Goal: Register for event/course

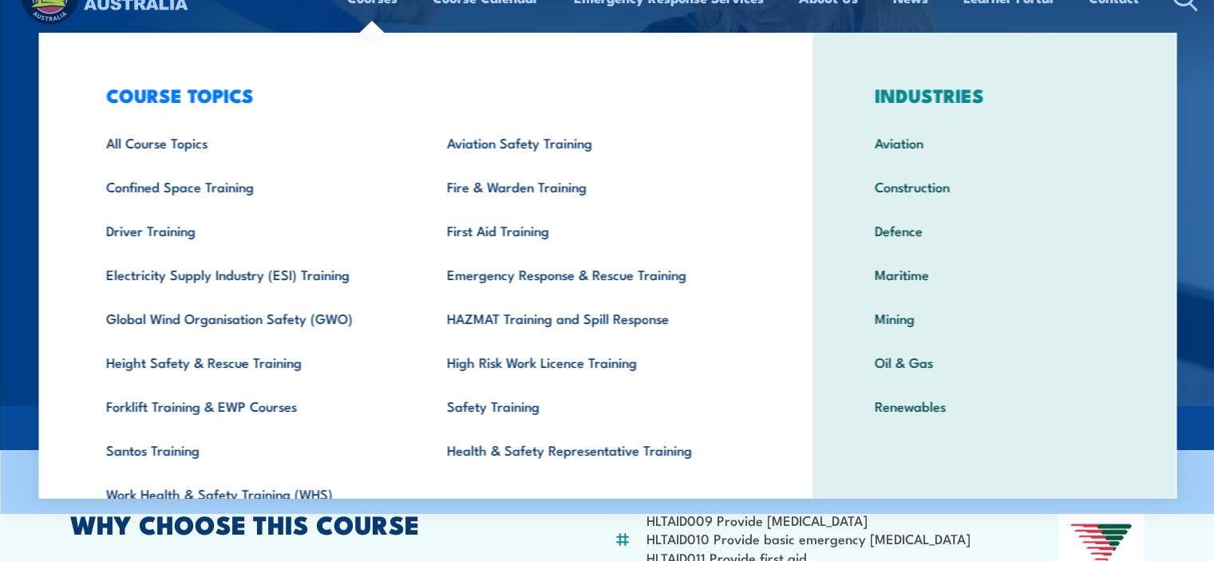
scroll to position [80, 0]
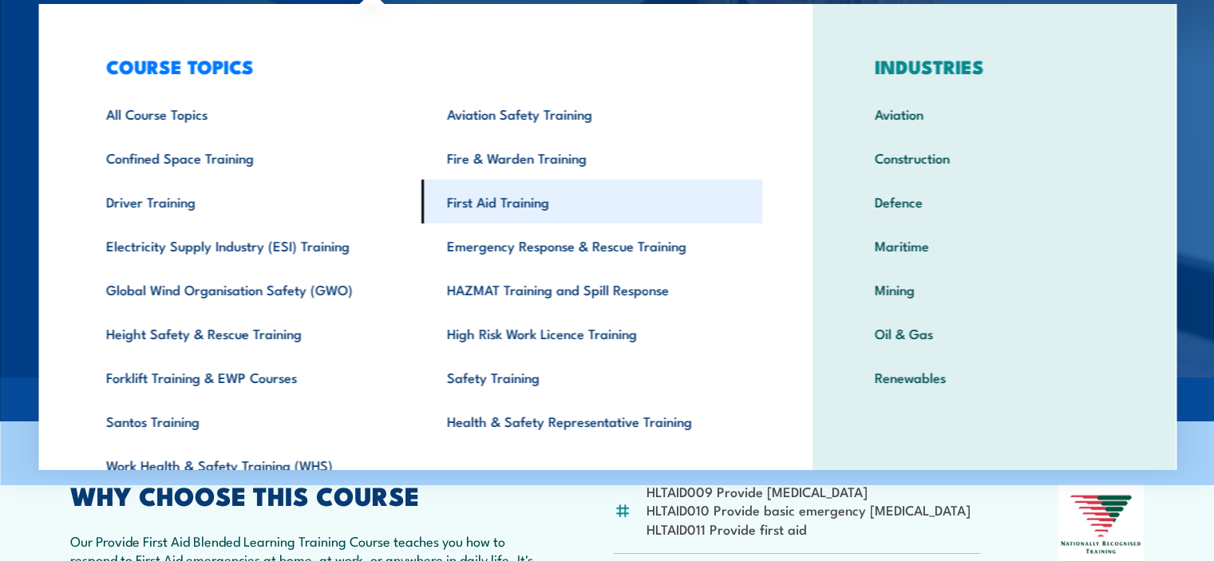
click at [552, 194] on link "First Aid Training" at bounding box center [592, 202] width 341 height 44
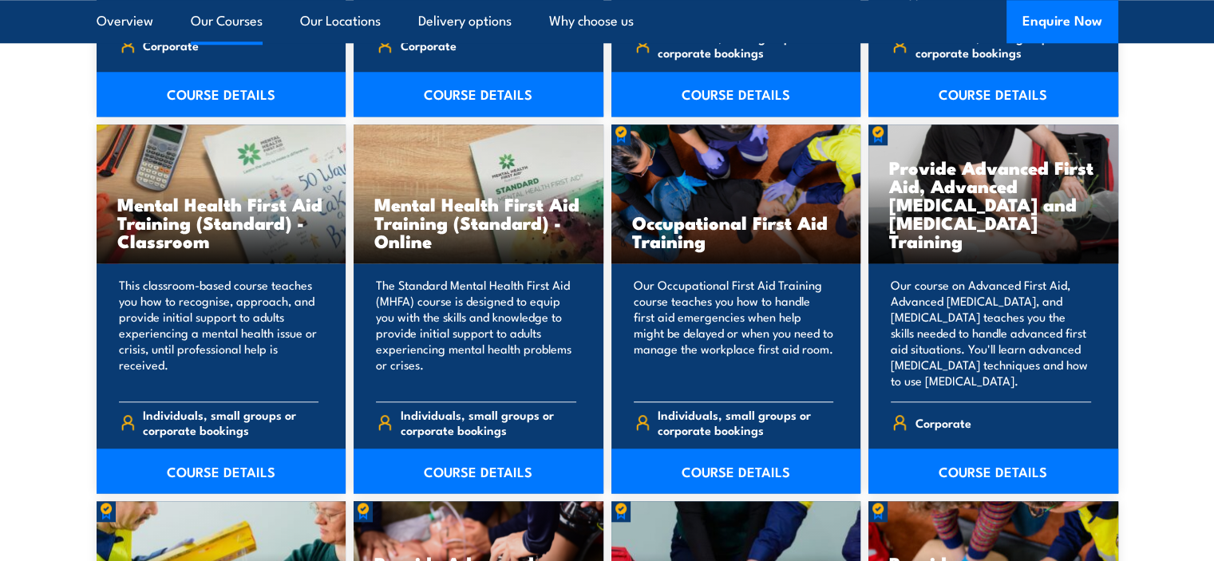
scroll to position [1597, 0]
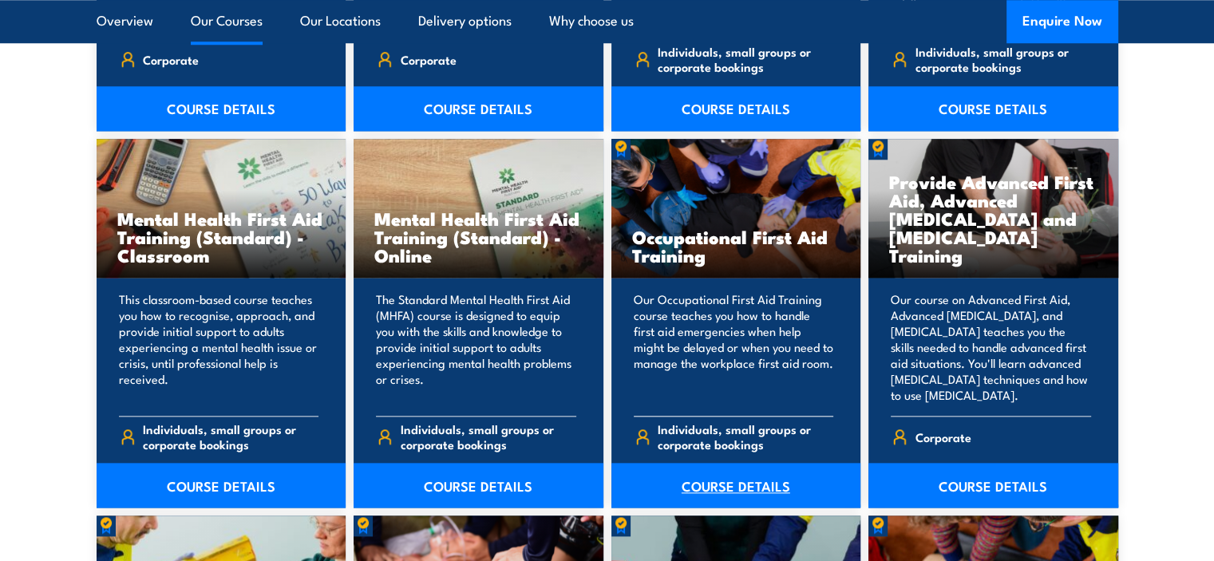
click at [715, 490] on link "COURSE DETAILS" at bounding box center [737, 485] width 250 height 45
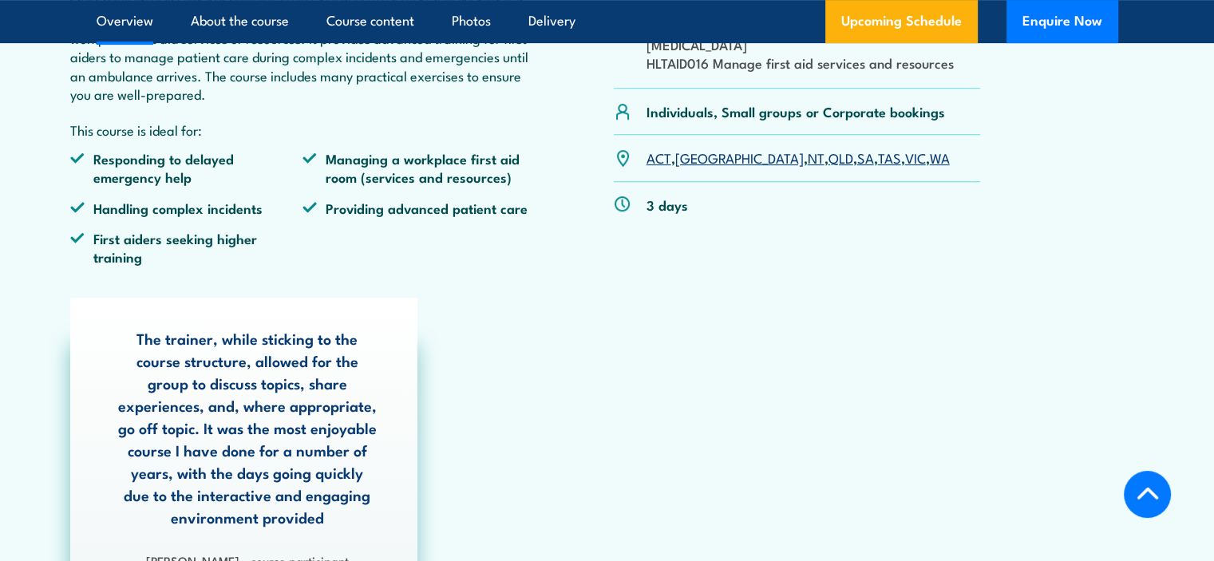
scroll to position [639, 0]
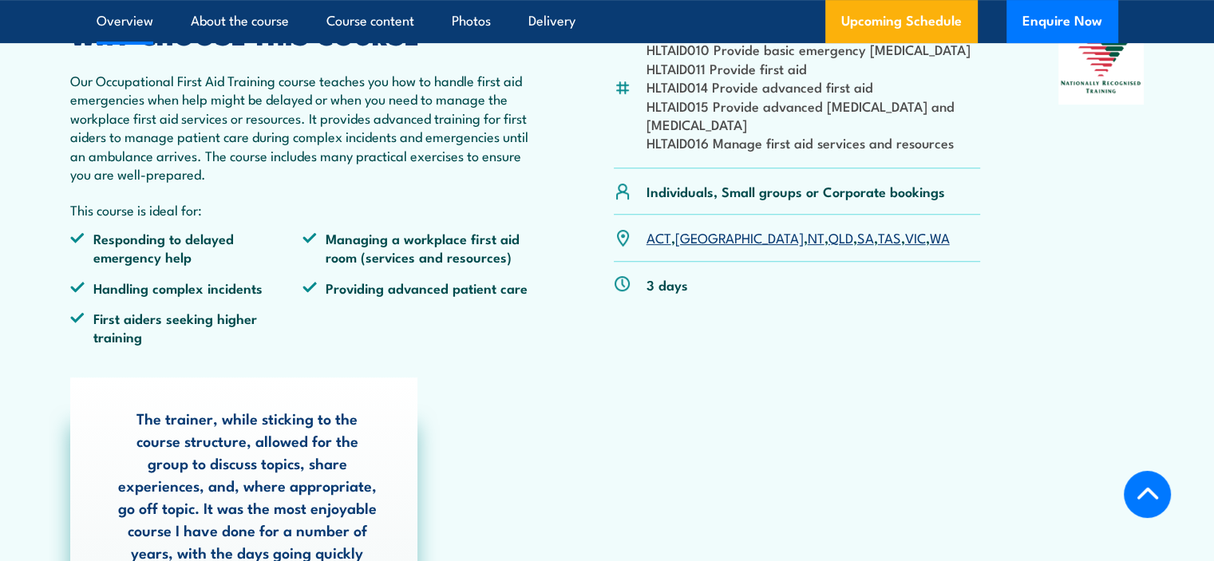
click at [905, 239] on link "VIC" at bounding box center [915, 237] width 21 height 19
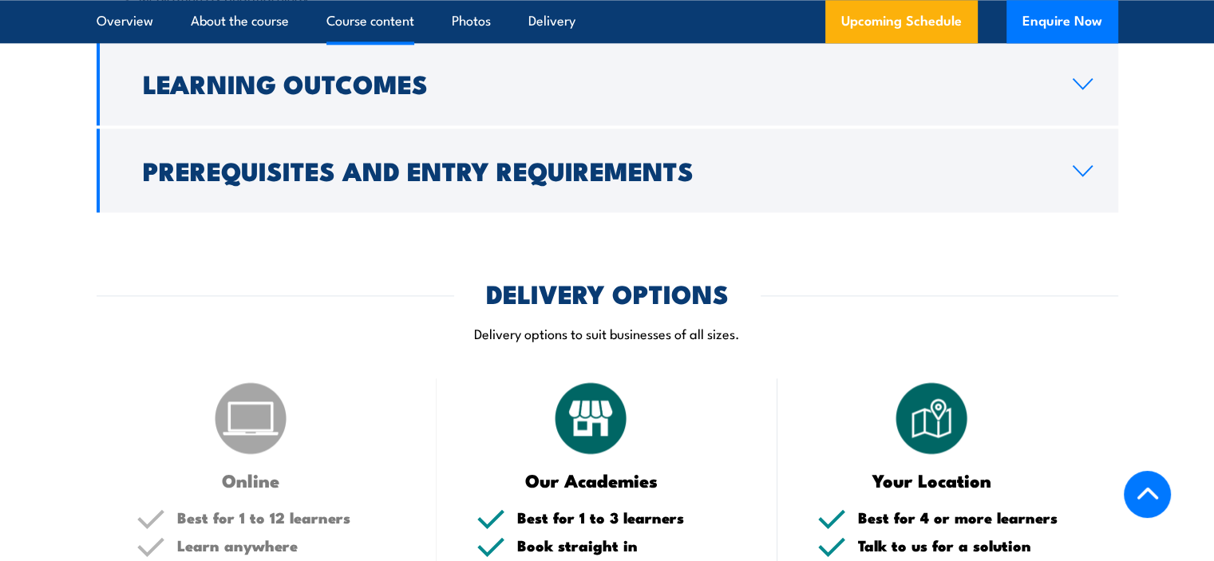
scroll to position [1600, 0]
